Goal: Transaction & Acquisition: Purchase product/service

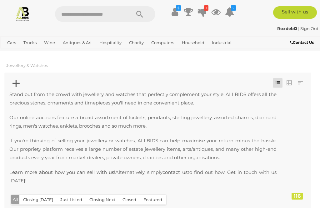
scroll to position [231, 0]
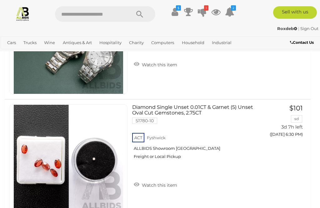
click at [0, 0] on link "Estate Jewellery" at bounding box center [0, 0] width 0 height 0
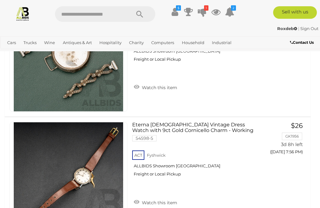
scroll to position [1312, 0]
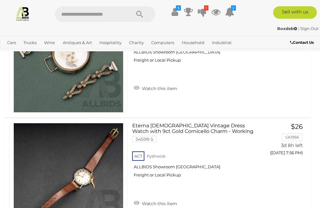
click at [0, 0] on link "View All Jewellery Auctions" at bounding box center [0, 0] width 0 height 0
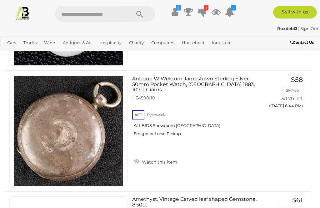
scroll to position [2183, 0]
click at [106, 140] on img at bounding box center [68, 130] width 109 height 109
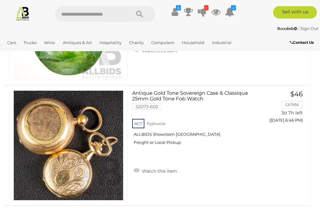
scroll to position [2529, 0]
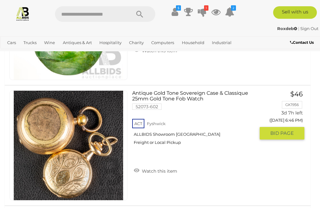
click at [98, 143] on img at bounding box center [68, 145] width 109 height 109
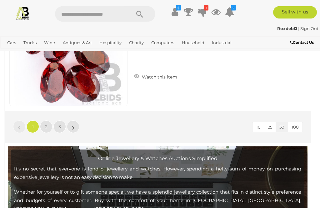
scroll to position [6111, 0]
click at [45, 122] on link "2" at bounding box center [46, 126] width 12 height 12
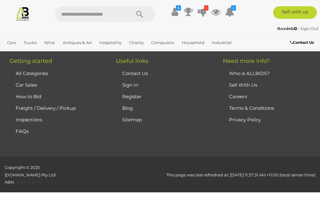
scroll to position [146, 0]
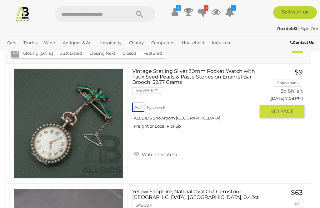
click at [93, 129] on img at bounding box center [68, 123] width 109 height 109
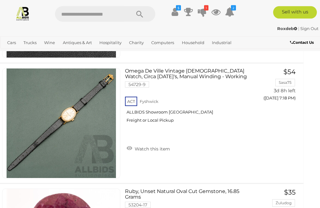
scroll to position [1710, 7]
click at [85, 133] on img at bounding box center [61, 122] width 109 height 109
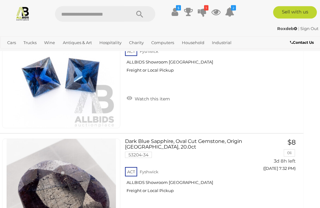
scroll to position [3924, 7]
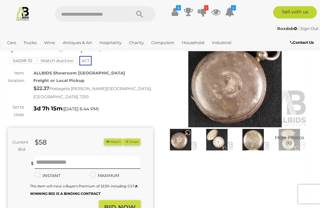
scroll to position [40, 0]
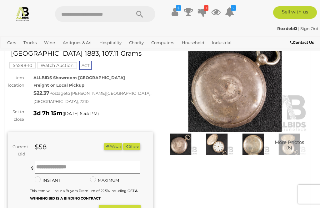
click at [237, 93] on img at bounding box center [234, 84] width 145 height 93
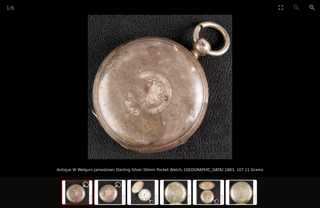
click at [114, 192] on img at bounding box center [110, 192] width 30 height 24
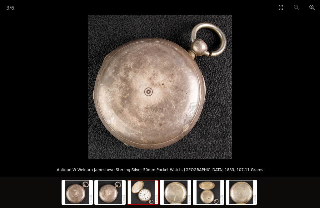
click at [144, 191] on img at bounding box center [143, 192] width 30 height 24
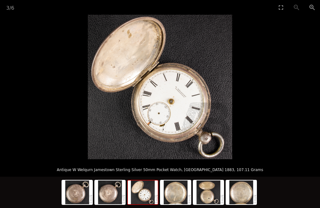
click at [177, 188] on img at bounding box center [176, 192] width 30 height 24
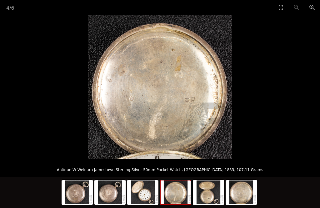
click at [208, 192] on img at bounding box center [208, 192] width 30 height 24
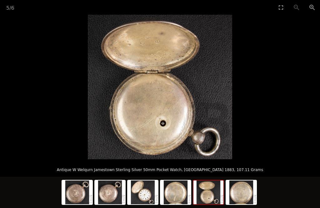
click at [245, 191] on img at bounding box center [241, 192] width 30 height 24
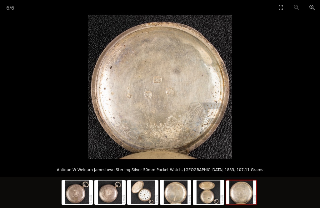
click at [45, 67] on picture at bounding box center [160, 87] width 320 height 144
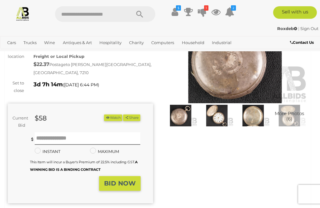
scroll to position [69, 0]
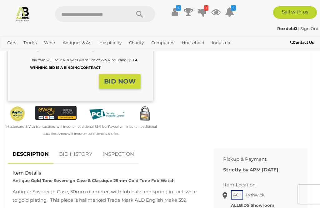
scroll to position [172, 0]
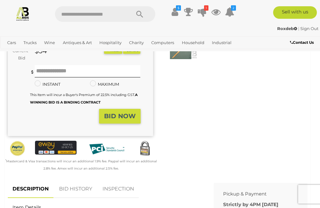
scroll to position [135, 0]
